Goal: Task Accomplishment & Management: Use online tool/utility

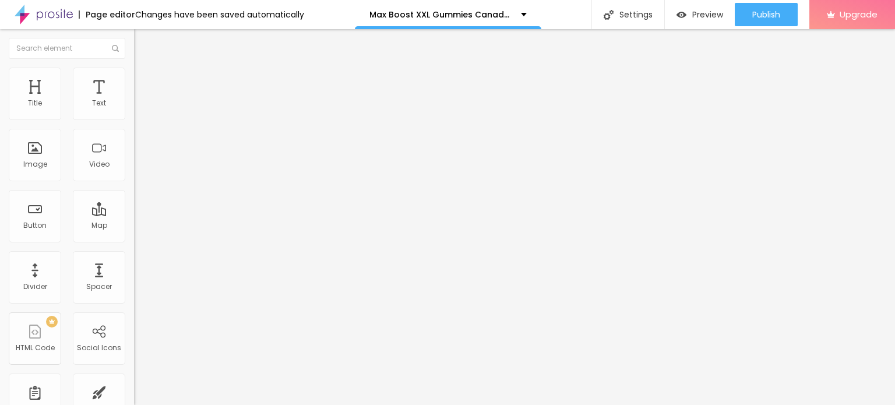
click at [139, 169] on icon "button" at bounding box center [142, 165] width 7 height 7
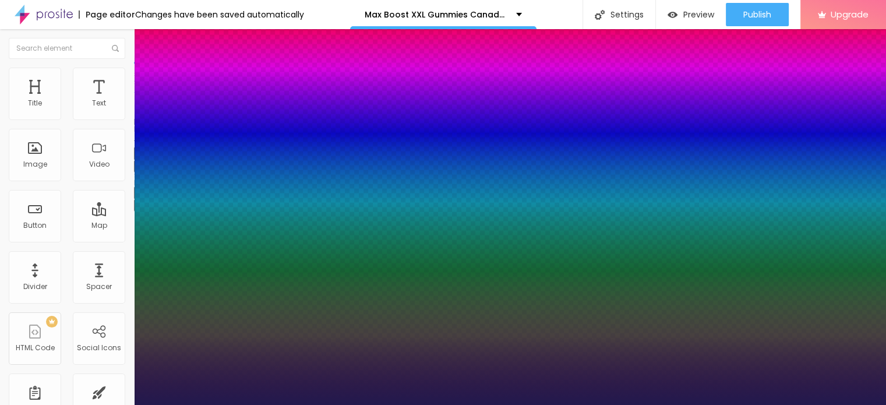
type input "1"
type input "26"
type input "1"
type input "27"
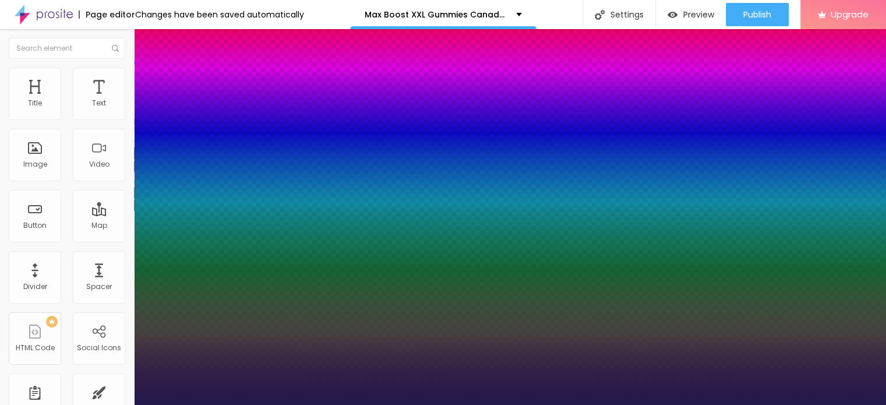
type input "27"
type input "1"
type input "28"
type input "1"
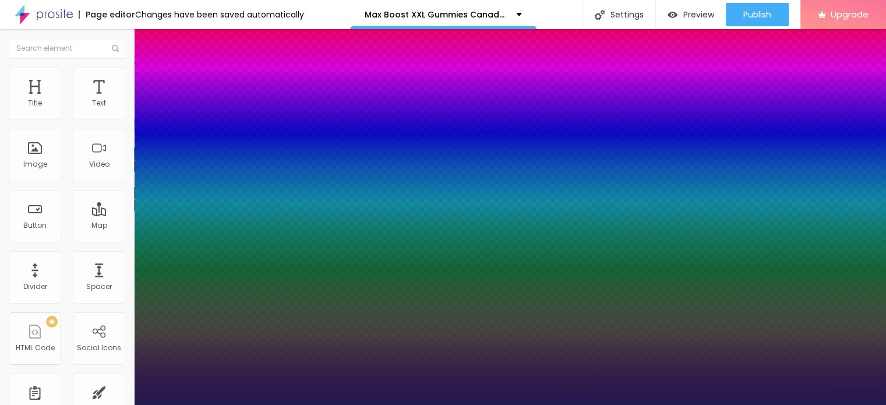
type input "29"
type input "1"
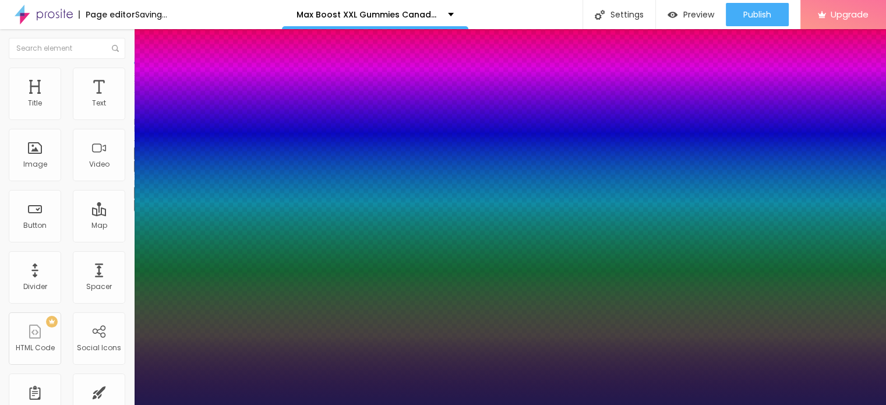
type input "32"
type input "1"
type input "33"
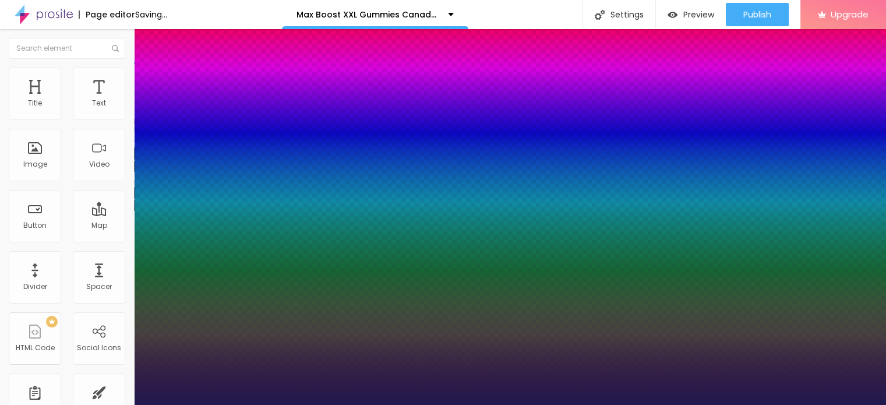
type input "1"
type input "34"
type input "1"
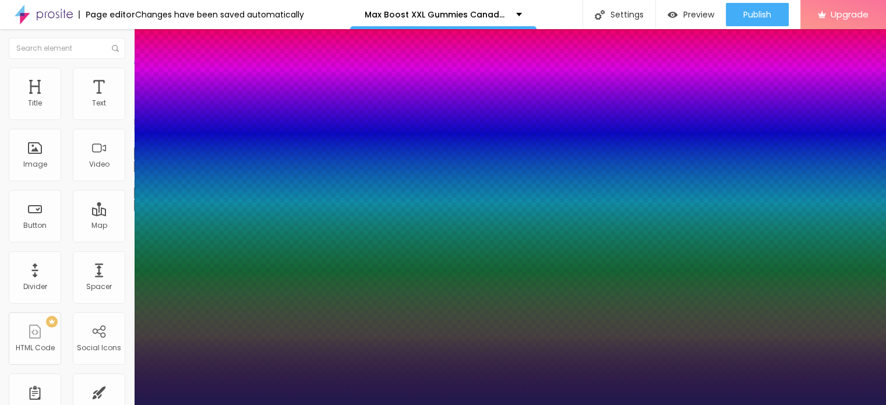
type input "35"
type input "1"
type input "36"
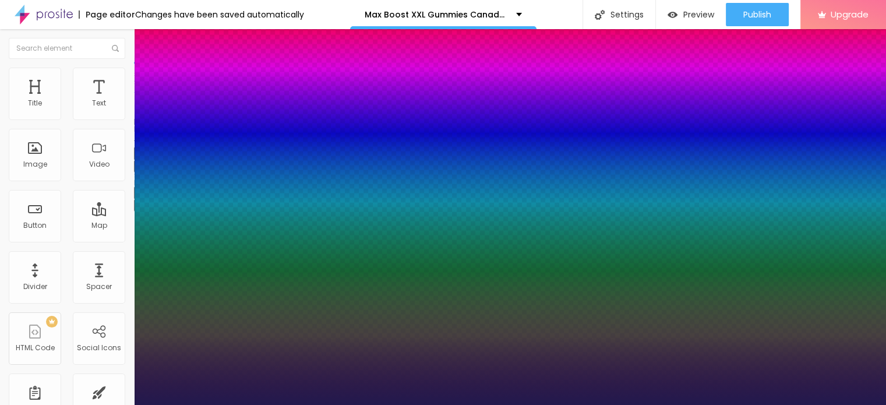
type input "1"
type input "37"
type input "1"
type input "38"
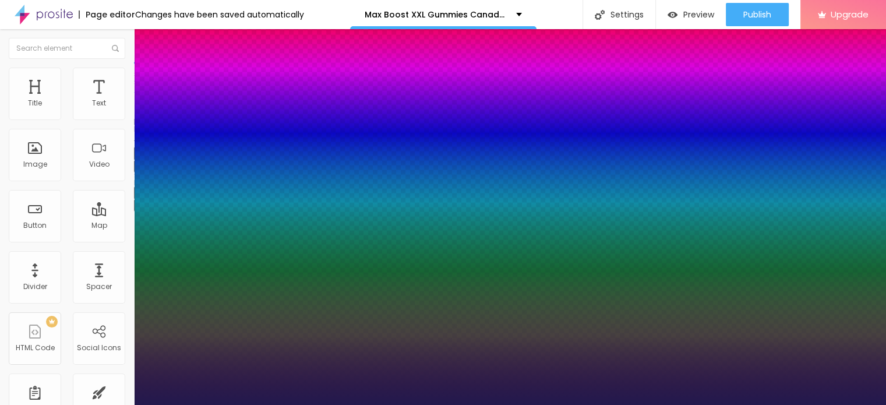
type input "38"
type input "1"
type input "39"
type input "1"
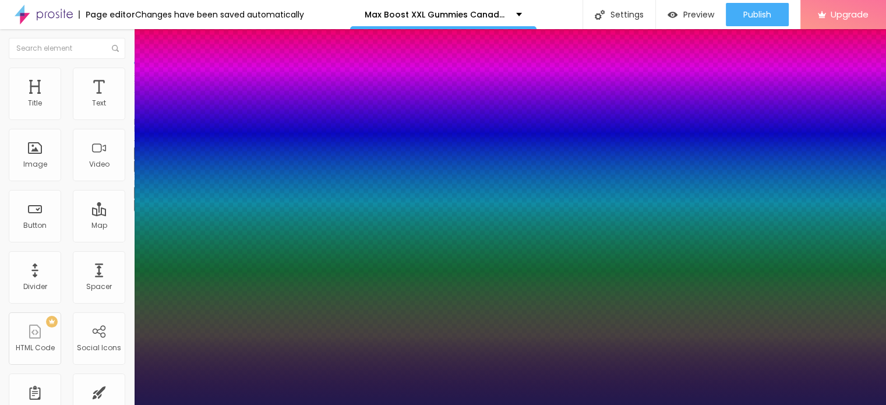
type input "40"
type input "1"
type input "42"
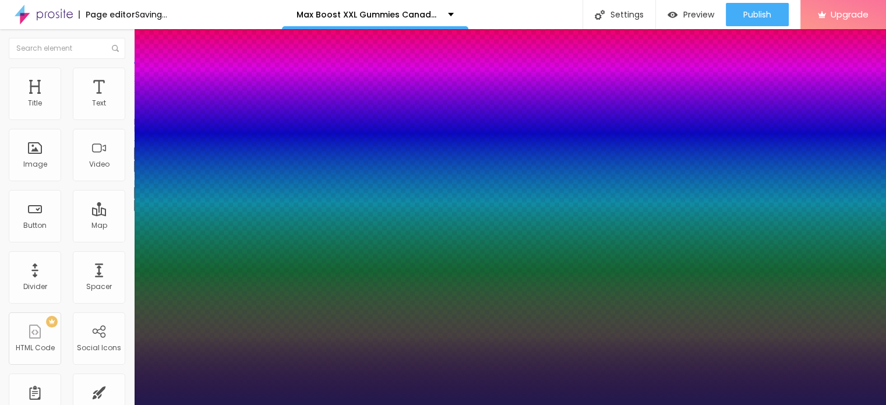
type input "1"
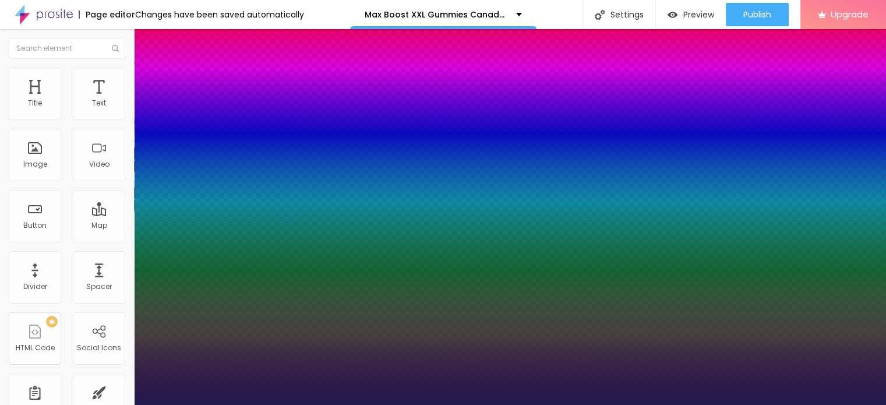
type input "43"
type input "1"
type input "44"
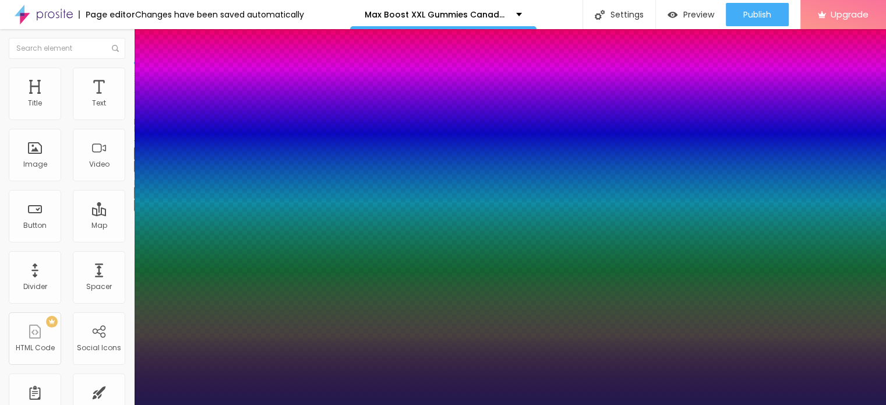
type input "1"
type input "45"
type input "1"
drag, startPoint x: 156, startPoint y: 326, endPoint x: 184, endPoint y: 320, distance: 28.5
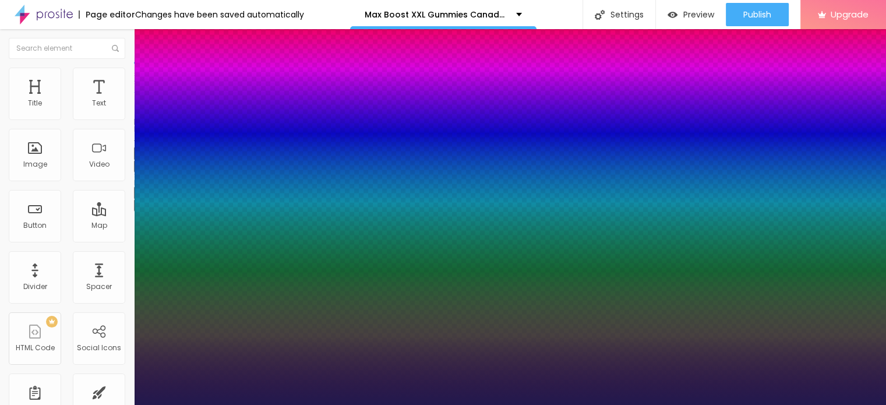
type input "45"
click at [165, 404] on div at bounding box center [443, 405] width 886 height 0
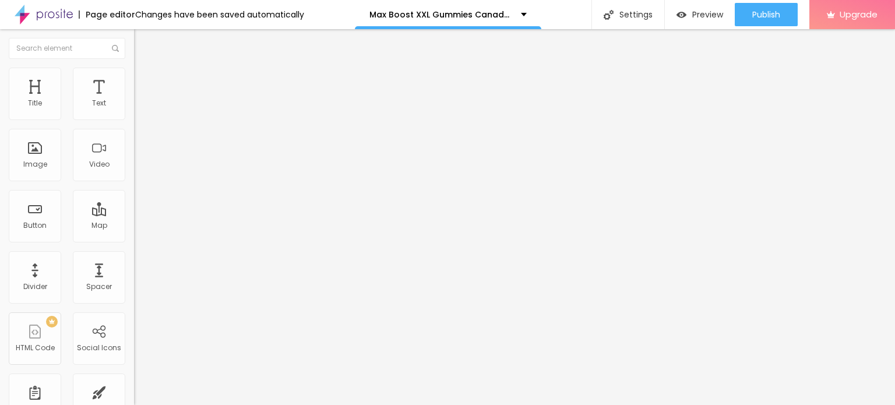
click at [139, 208] on icon "button" at bounding box center [142, 204] width 7 height 7
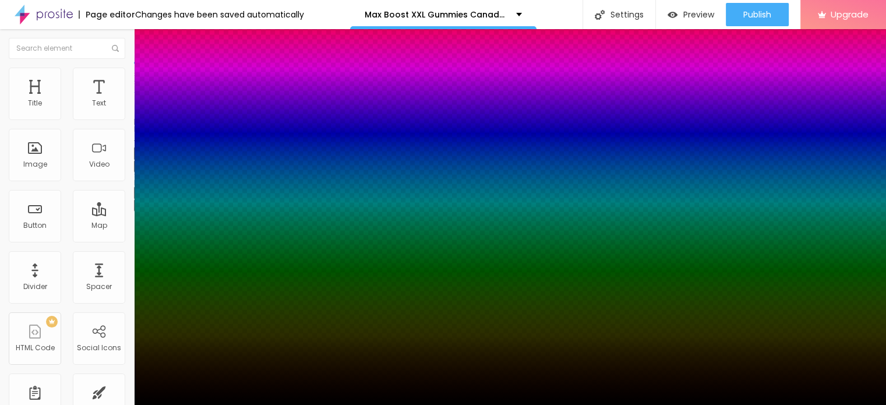
click at [176, 373] on div at bounding box center [443, 202] width 886 height 405
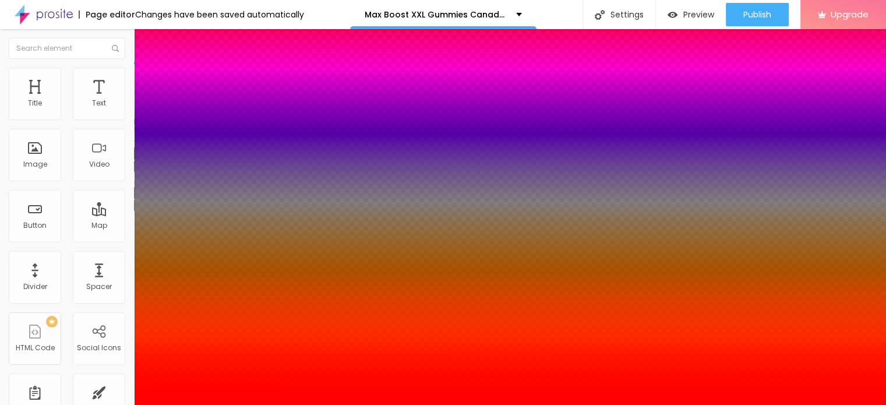
drag, startPoint x: 187, startPoint y: 352, endPoint x: 204, endPoint y: 318, distance: 39.1
type input "#FF0000"
click at [209, 404] on div at bounding box center [443, 412] width 886 height 0
click at [519, 404] on div at bounding box center [443, 405] width 886 height 0
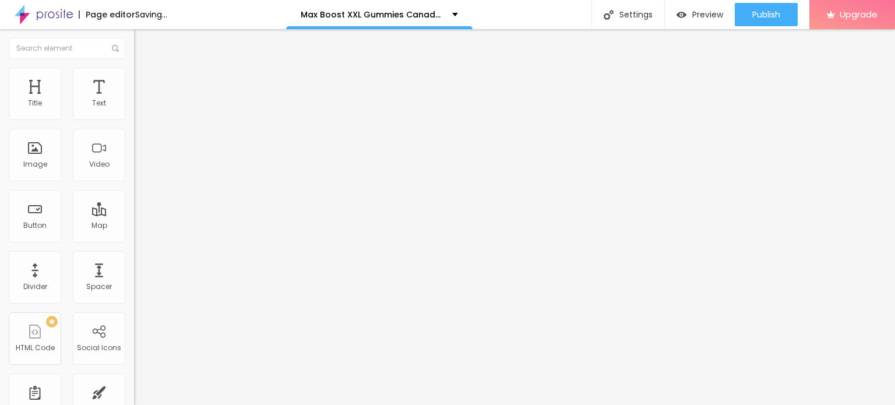
click at [134, 144] on button "button" at bounding box center [142, 145] width 16 height 12
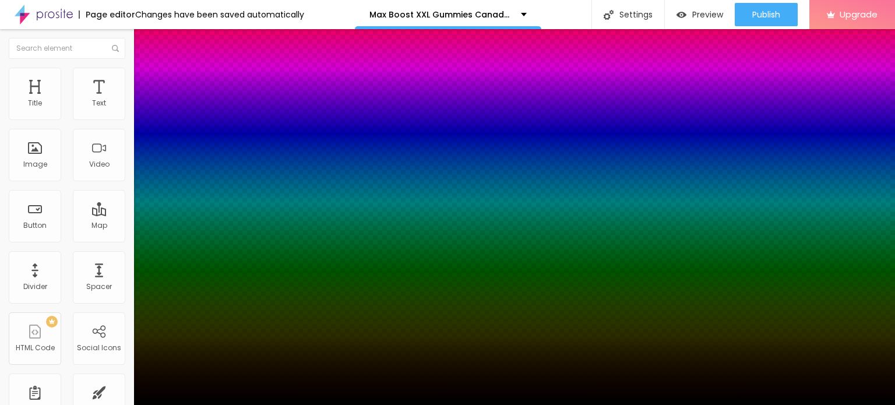
click at [117, 404] on div at bounding box center [447, 405] width 895 height 0
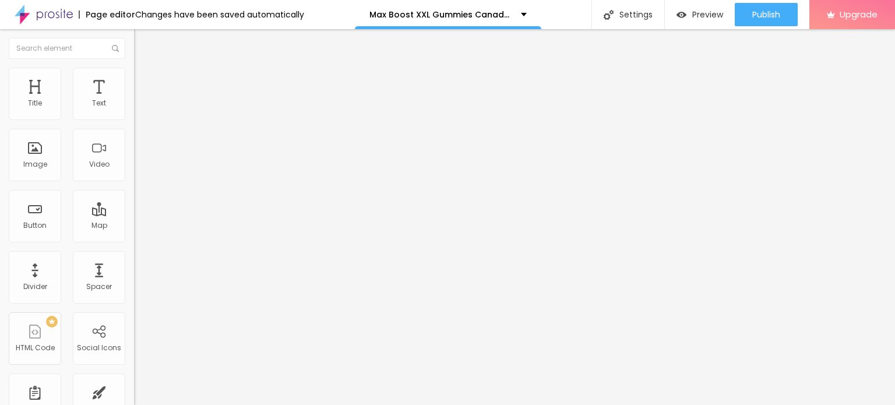
click at [139, 108] on icon "button" at bounding box center [142, 104] width 7 height 7
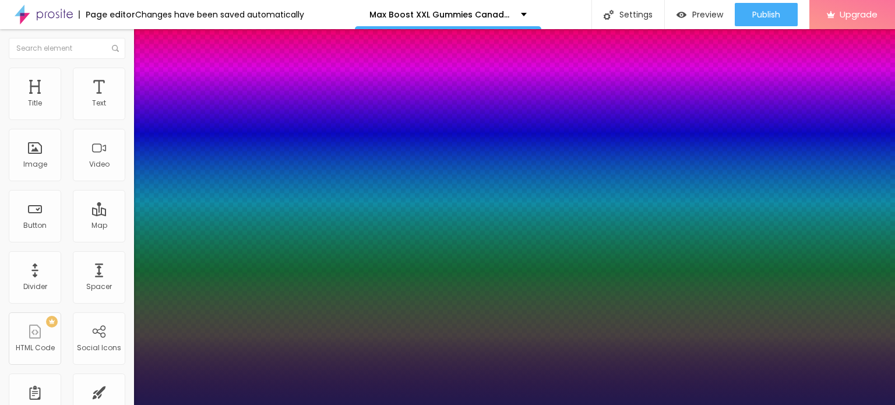
type input "1"
type input "#4523EC"
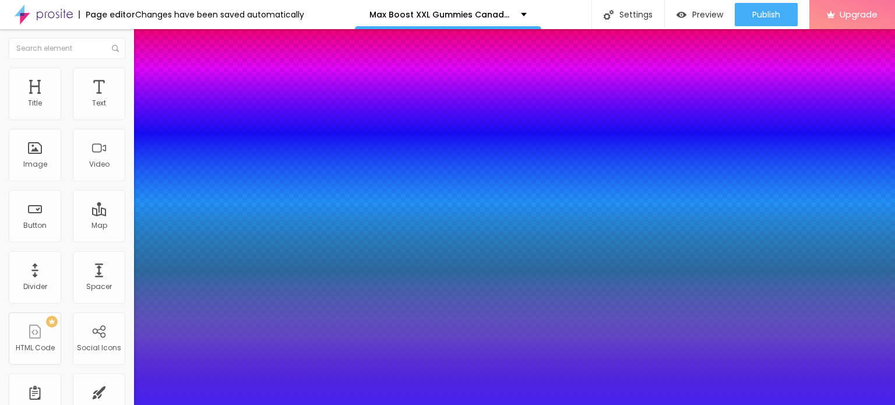
type input "1"
type input "#4422EC"
type input "1"
type input "#4220EC"
type input "1"
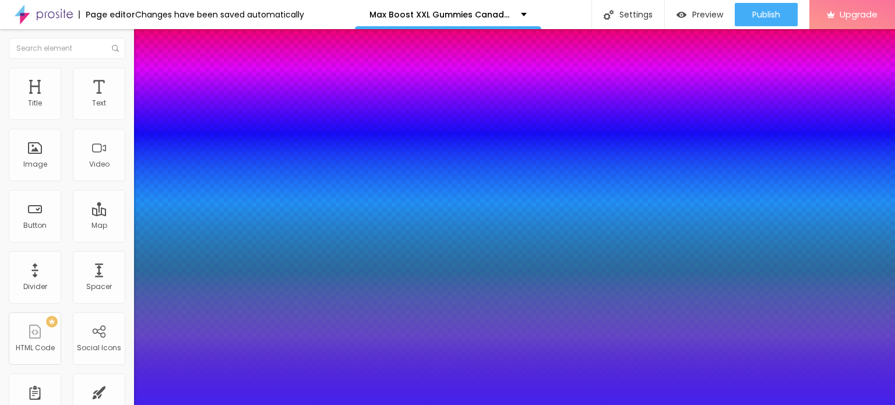
type input "#4524E6"
type input "1"
type input "#492AE0"
type input "1"
type input "#4B2DDC"
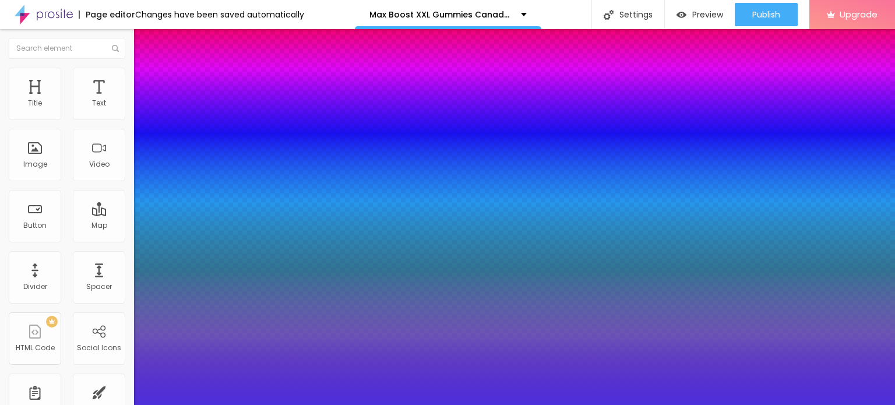
type input "1"
type input "#4D30DB"
type input "1"
type input "#5035D4"
type input "1"
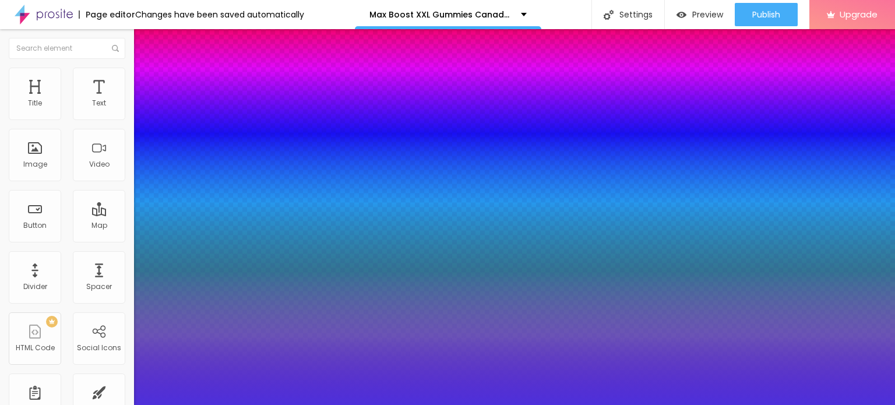
type input "#533ACB"
type input "1"
type input "#5740C1"
type input "1"
type input "#5A48AD"
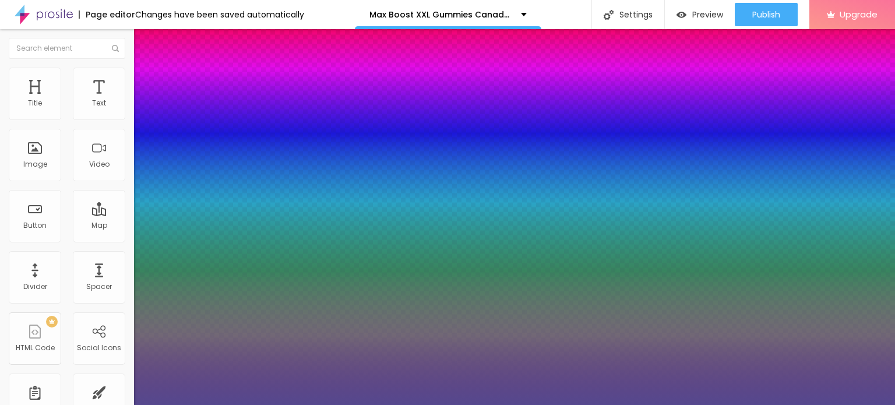
type input "1"
type input "#55488E"
type input "1"
type input "#4F4678"
type input "1"
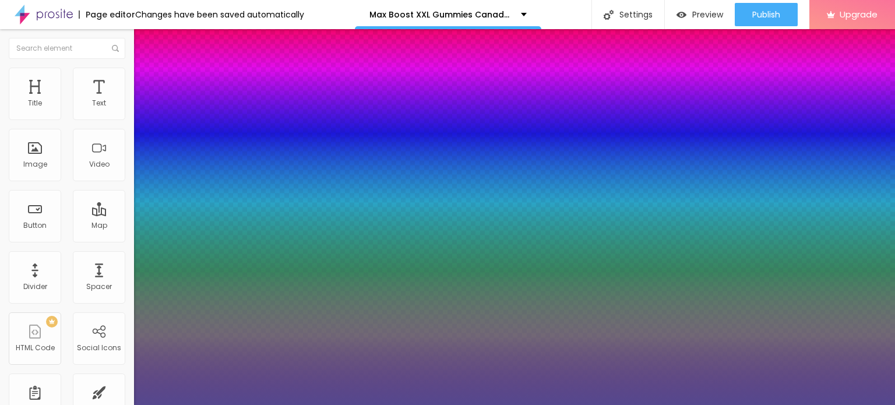
type input "#343047"
type input "1"
type input "#2C293B"
type input "1"
type input "#23212D"
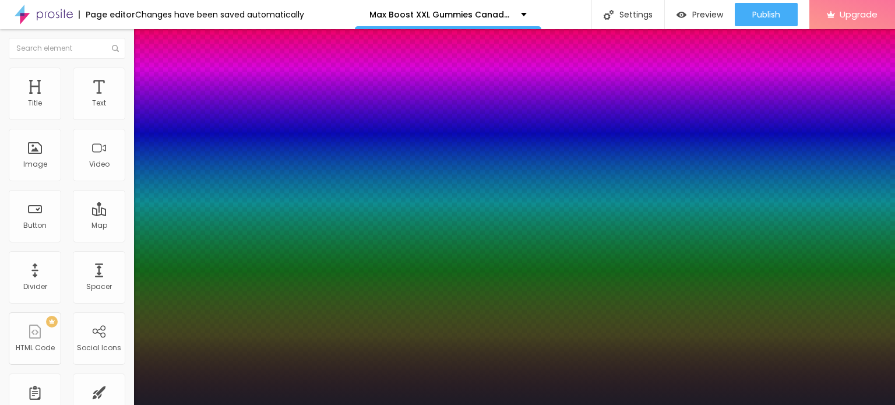
type input "1"
type input "#1E1C26"
type input "1"
type input "#18171E"
type input "1"
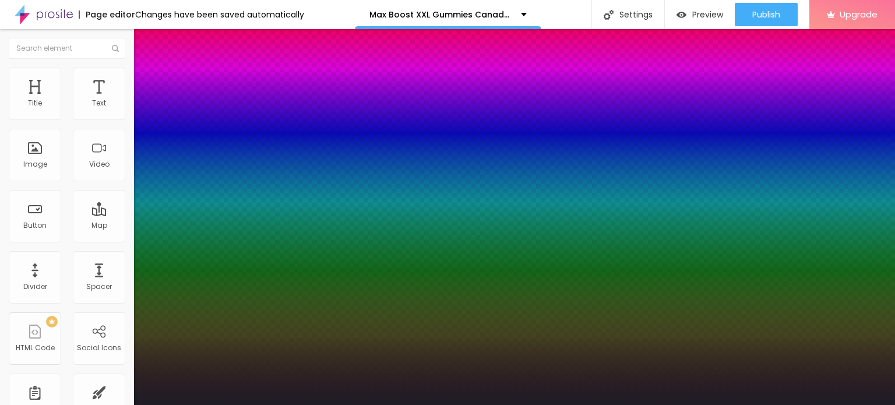
type input "#16151A"
type input "1"
type input "#16161A"
type input "1"
type input "#151519"
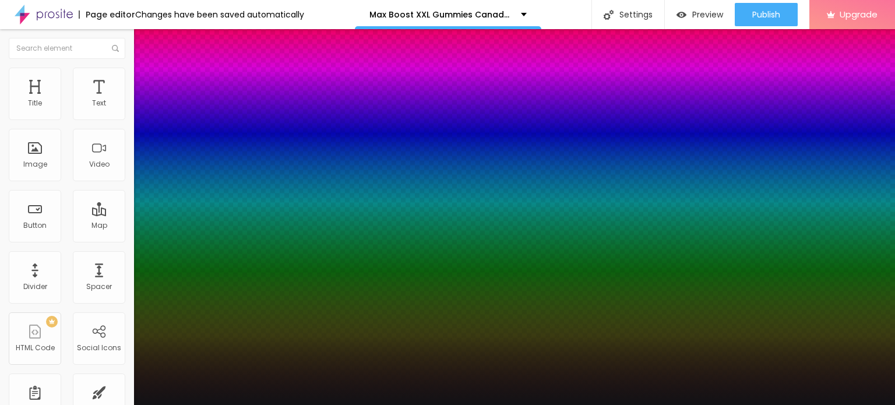
type input "1"
type input "#121215"
type input "1"
type input "#111114"
type input "1"
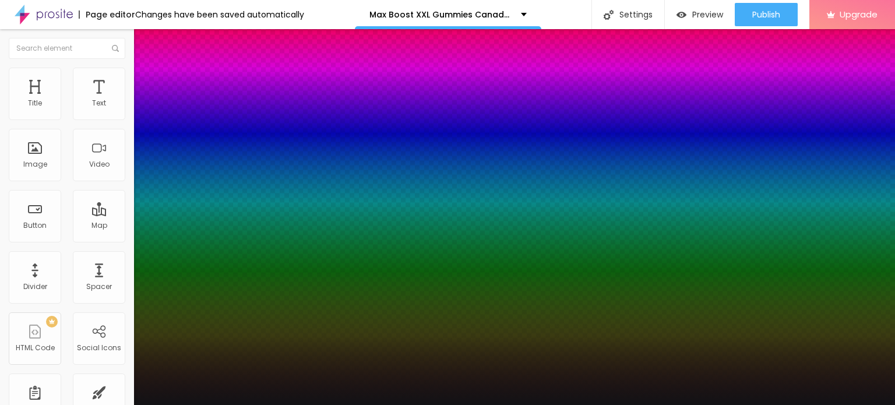
type input "#121214"
type input "1"
type input "#111112"
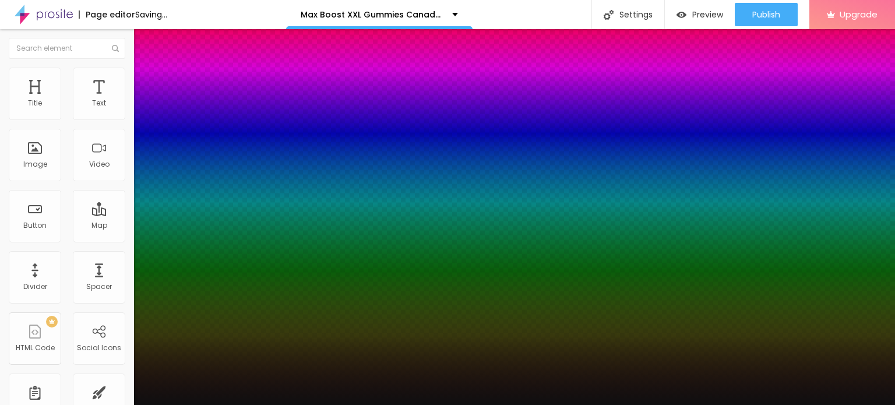
type input "1"
type input "#0F0F10"
type input "1"
type input "#0E0E0F"
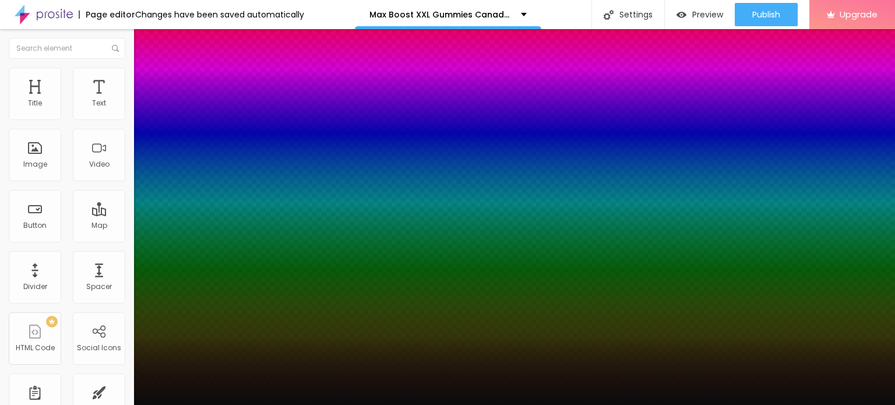
drag, startPoint x: 227, startPoint y: 322, endPoint x: 170, endPoint y: 391, distance: 89.8
click at [165, 398] on div at bounding box center [447, 202] width 895 height 405
type input "1"
type input "#0C0C0D"
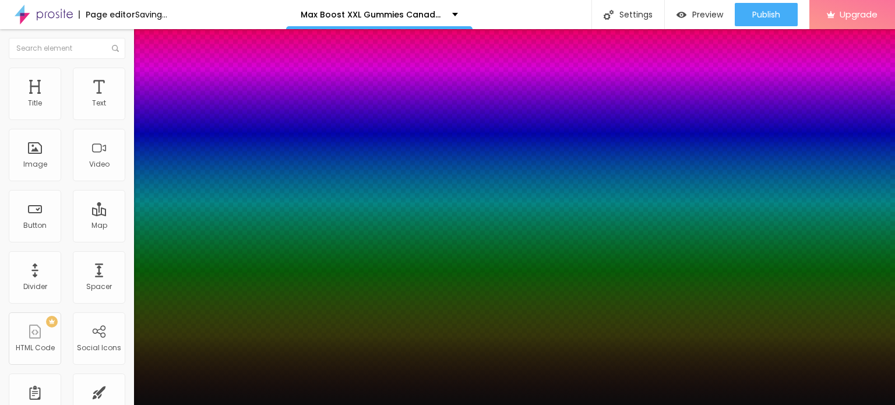
type input "1"
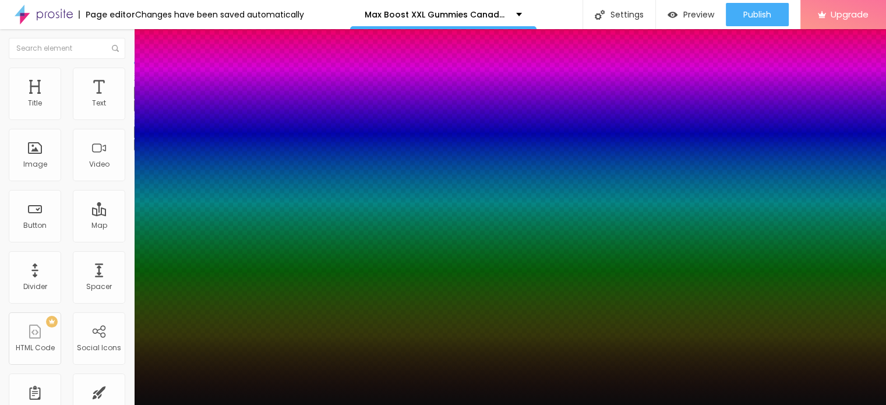
select select "Alice"
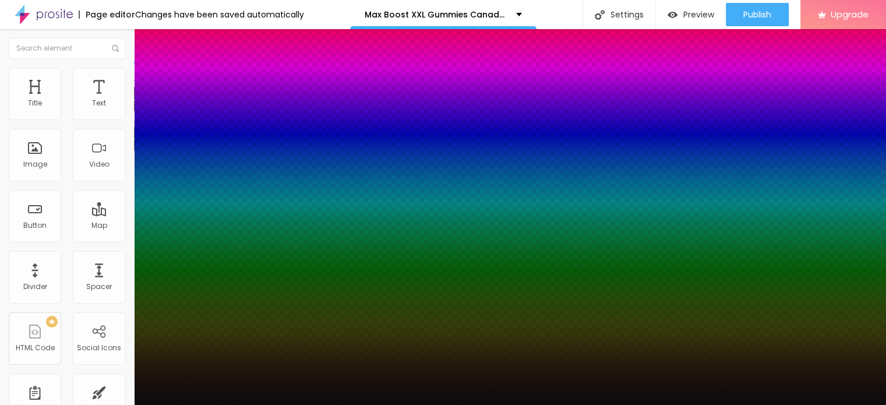
type input "1"
click at [491, 404] on div at bounding box center [443, 405] width 886 height 0
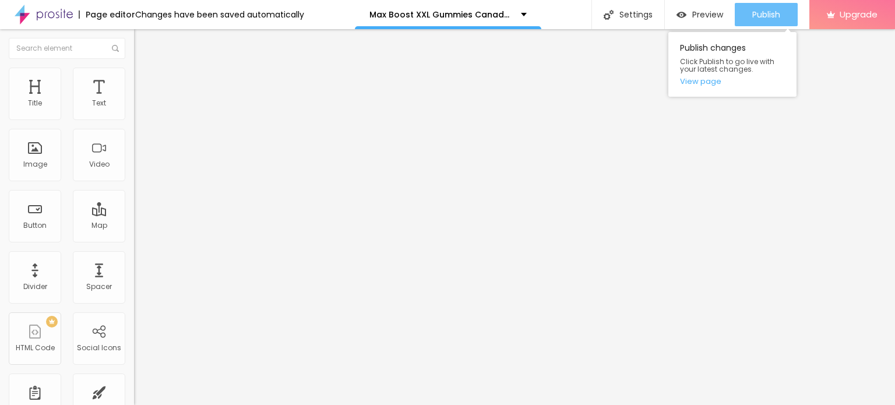
click at [757, 18] on span "Publish" at bounding box center [766, 14] width 28 height 9
click at [767, 17] on span "Publish" at bounding box center [766, 14] width 28 height 9
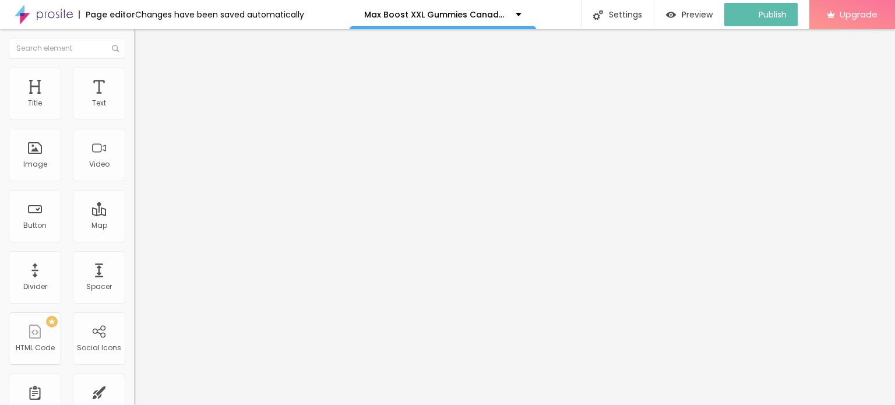
click at [24, 13] on img at bounding box center [44, 14] width 58 height 29
click at [143, 41] on div "Edit Coluna" at bounding box center [175, 42] width 64 height 9
click at [143, 41] on img "button" at bounding box center [147, 42] width 9 height 9
click at [47, 15] on img at bounding box center [44, 14] width 58 height 29
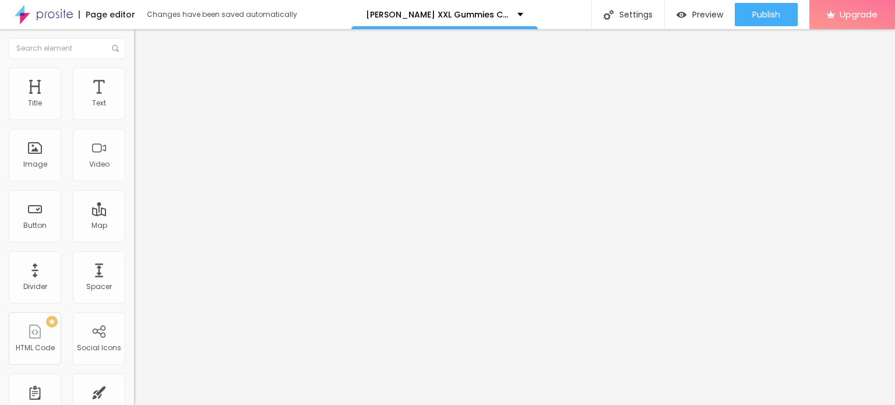
click at [134, 172] on button "button" at bounding box center [142, 166] width 16 height 12
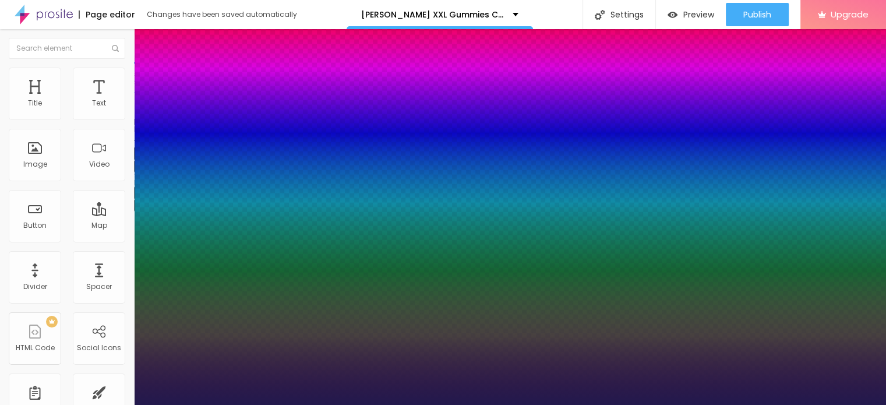
type input "1"
type input "24"
type input "1"
type input "39"
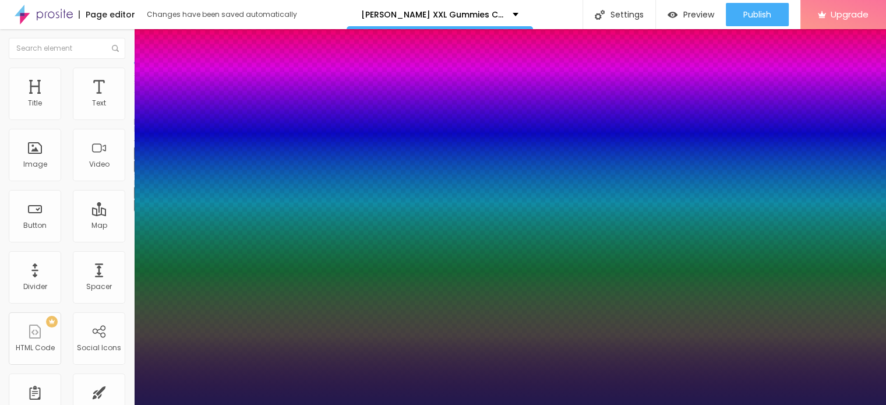
type input "39"
type input "1"
type input "43"
type input "1"
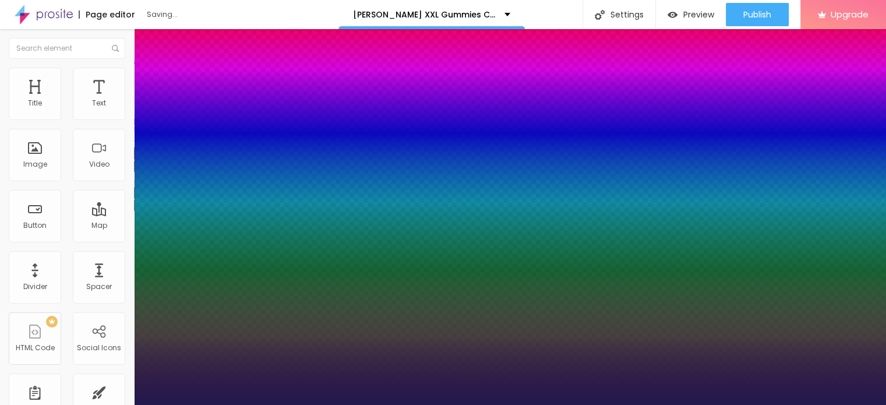
type input "44"
type input "1"
type input "45"
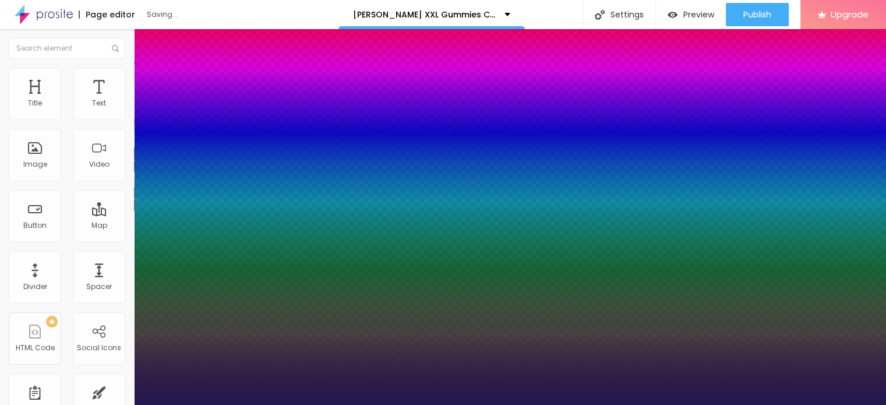
type input "1"
type input "46"
type input "1"
type input "47"
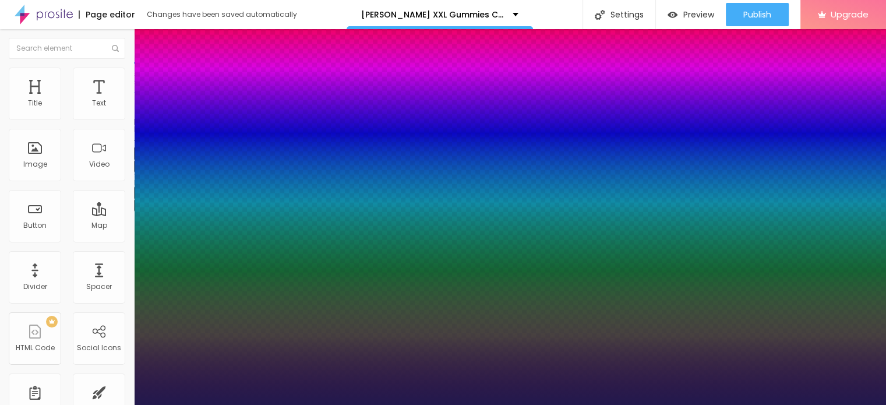
type input "47"
type input "1"
drag, startPoint x: 158, startPoint y: 327, endPoint x: 186, endPoint y: 326, distance: 27.4
type input "47"
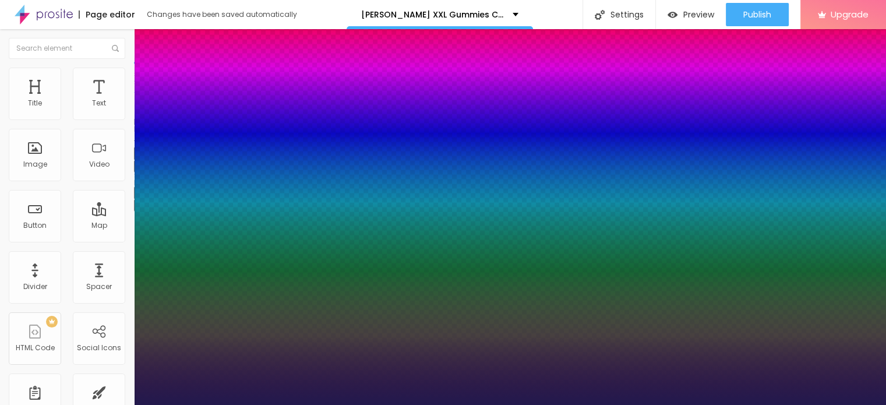
click at [369, 404] on div at bounding box center [443, 405] width 886 height 0
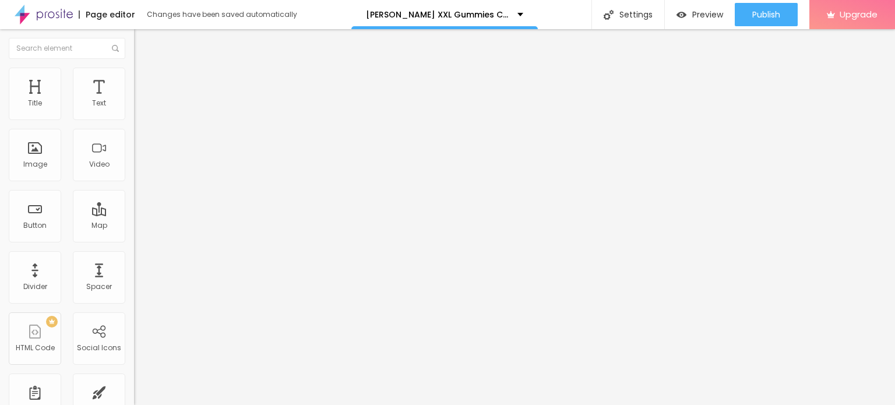
click at [140, 207] on icon "button" at bounding box center [142, 204] width 5 height 5
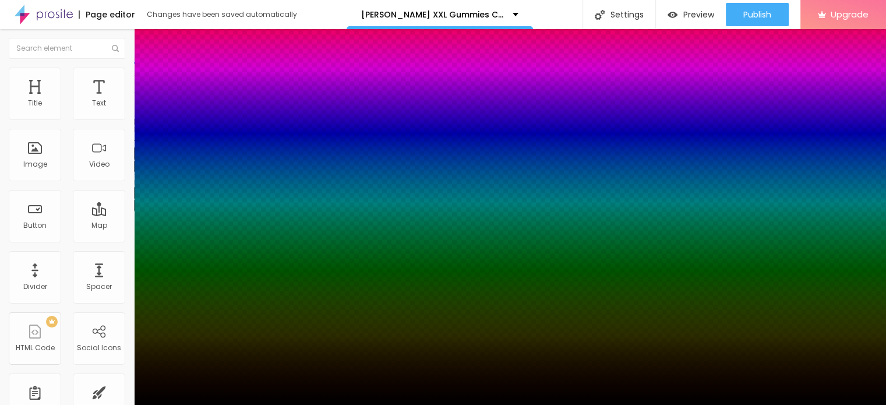
click at [199, 374] on div at bounding box center [443, 202] width 886 height 405
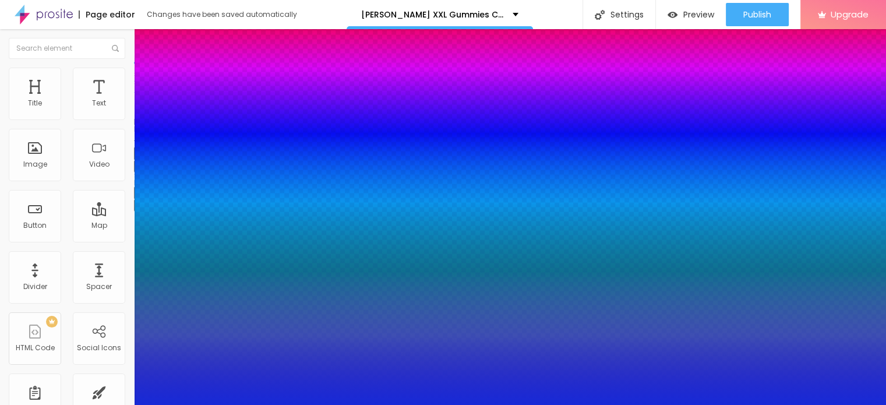
type input "#051DF4"
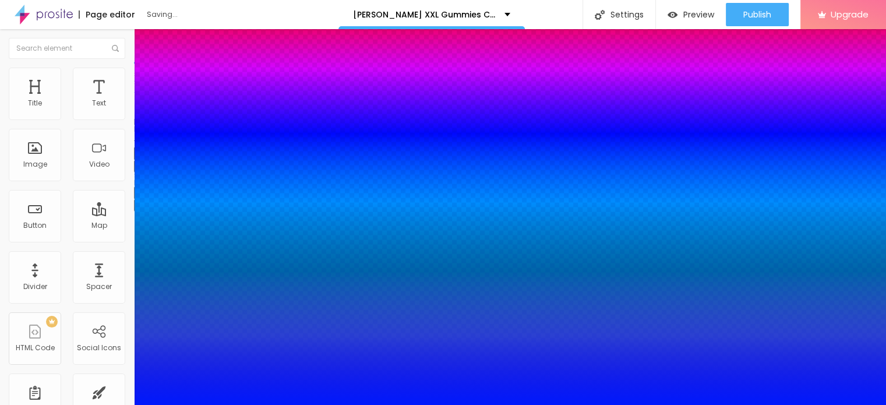
drag, startPoint x: 185, startPoint y: 357, endPoint x: 194, endPoint y: 344, distance: 15.8
click at [206, 404] on div at bounding box center [443, 412] width 886 height 0
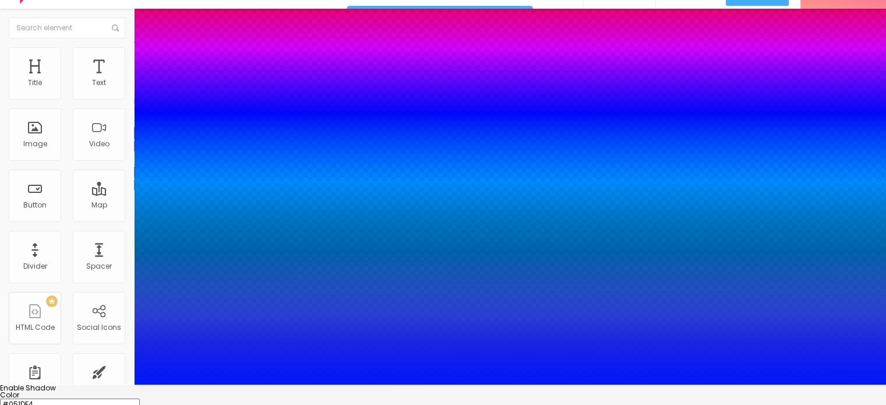
scroll to position [31, 0]
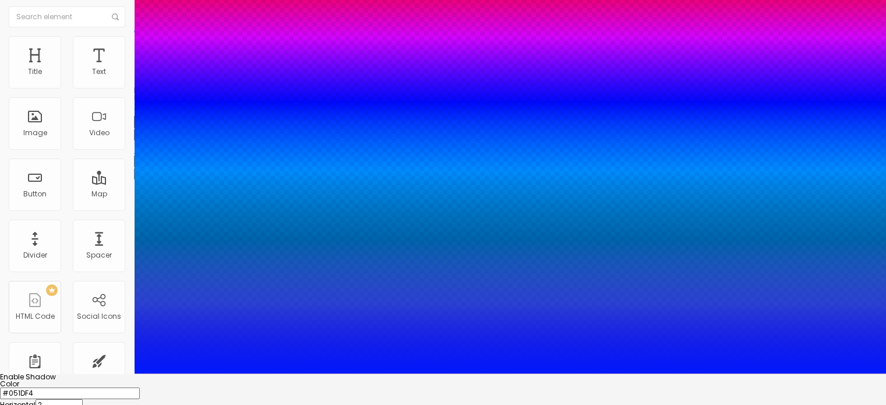
click at [418, 373] on div at bounding box center [443, 373] width 886 height 0
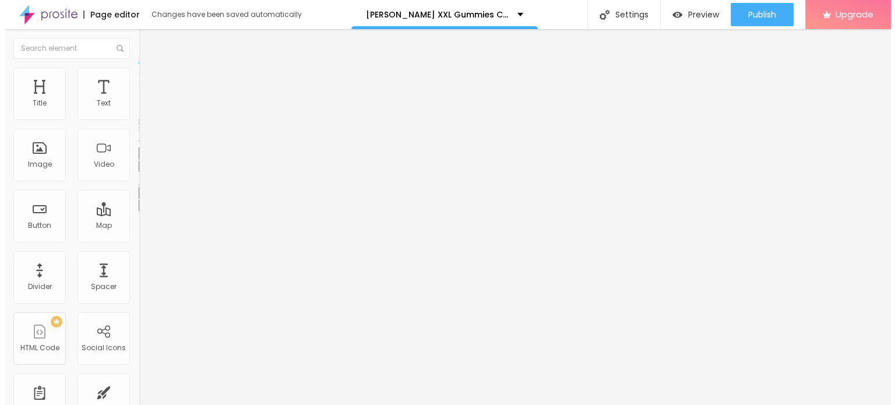
scroll to position [0, 0]
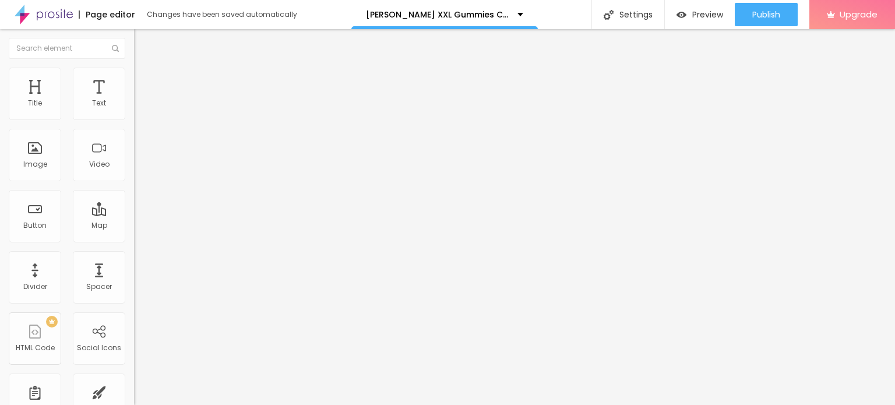
click at [134, 68] on li "Advanced" at bounding box center [201, 74] width 134 height 12
click at [143, 46] on img "button" at bounding box center [147, 42] width 9 height 9
click at [144, 80] on span "Advanced" at bounding box center [163, 75] width 38 height 10
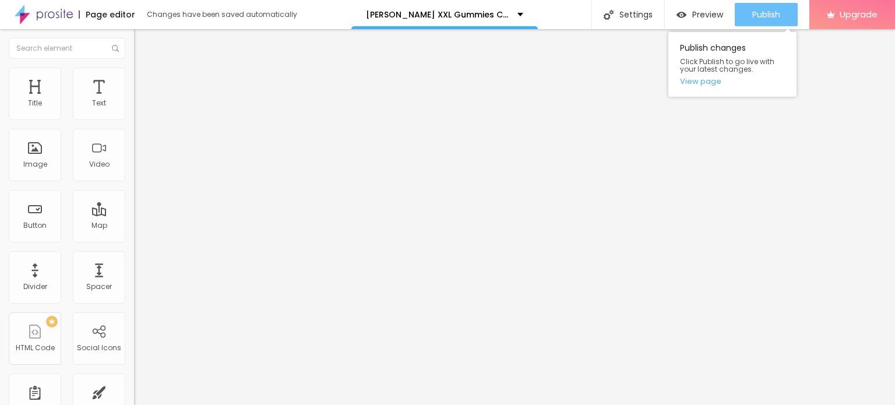
click at [760, 14] on span "Publish" at bounding box center [766, 14] width 28 height 9
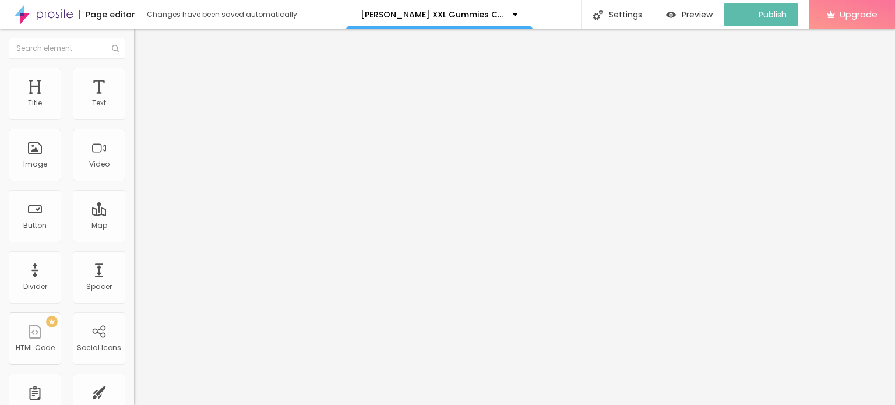
click at [23, 13] on img at bounding box center [44, 14] width 58 height 29
